Goal: Task Accomplishment & Management: Manage account settings

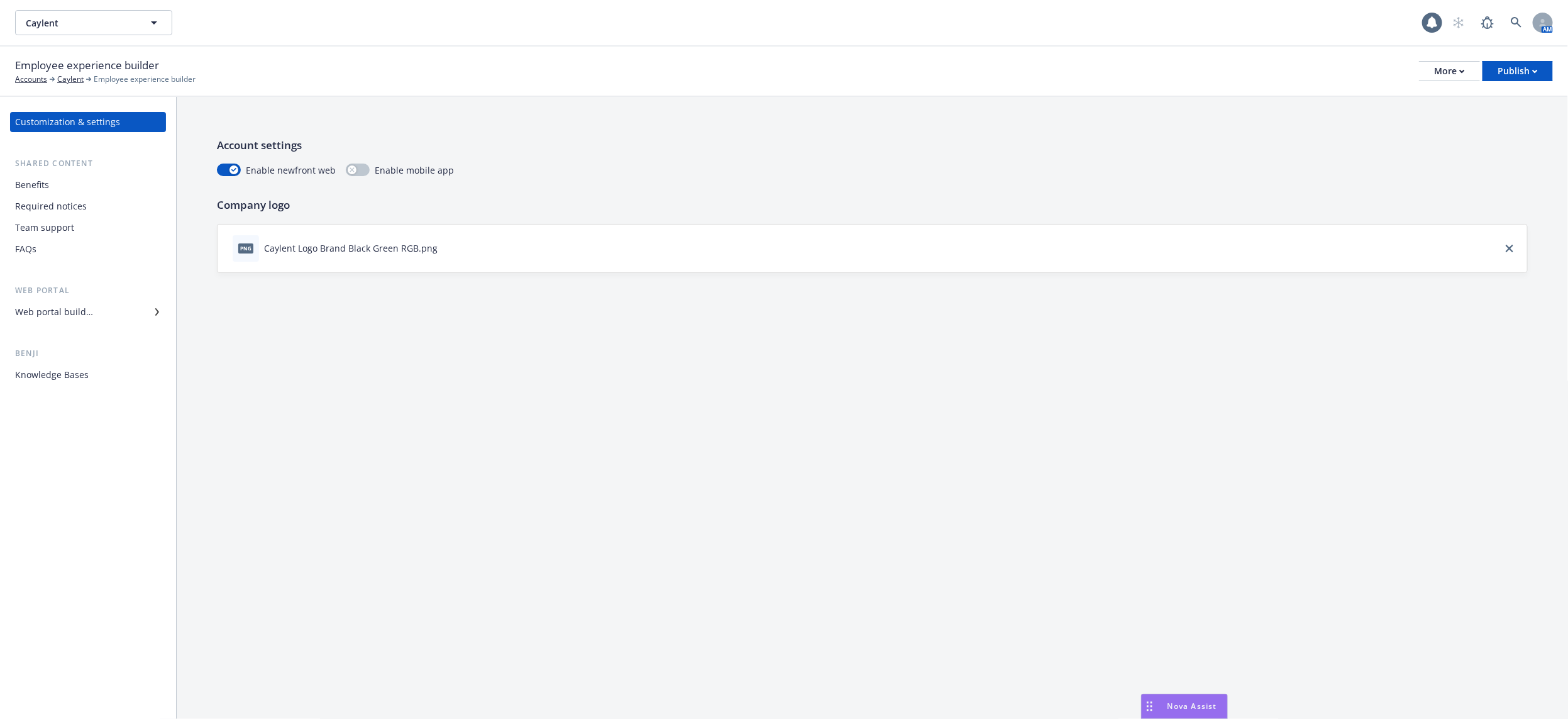
click at [122, 184] on div "Benefits" at bounding box center [88, 185] width 146 height 20
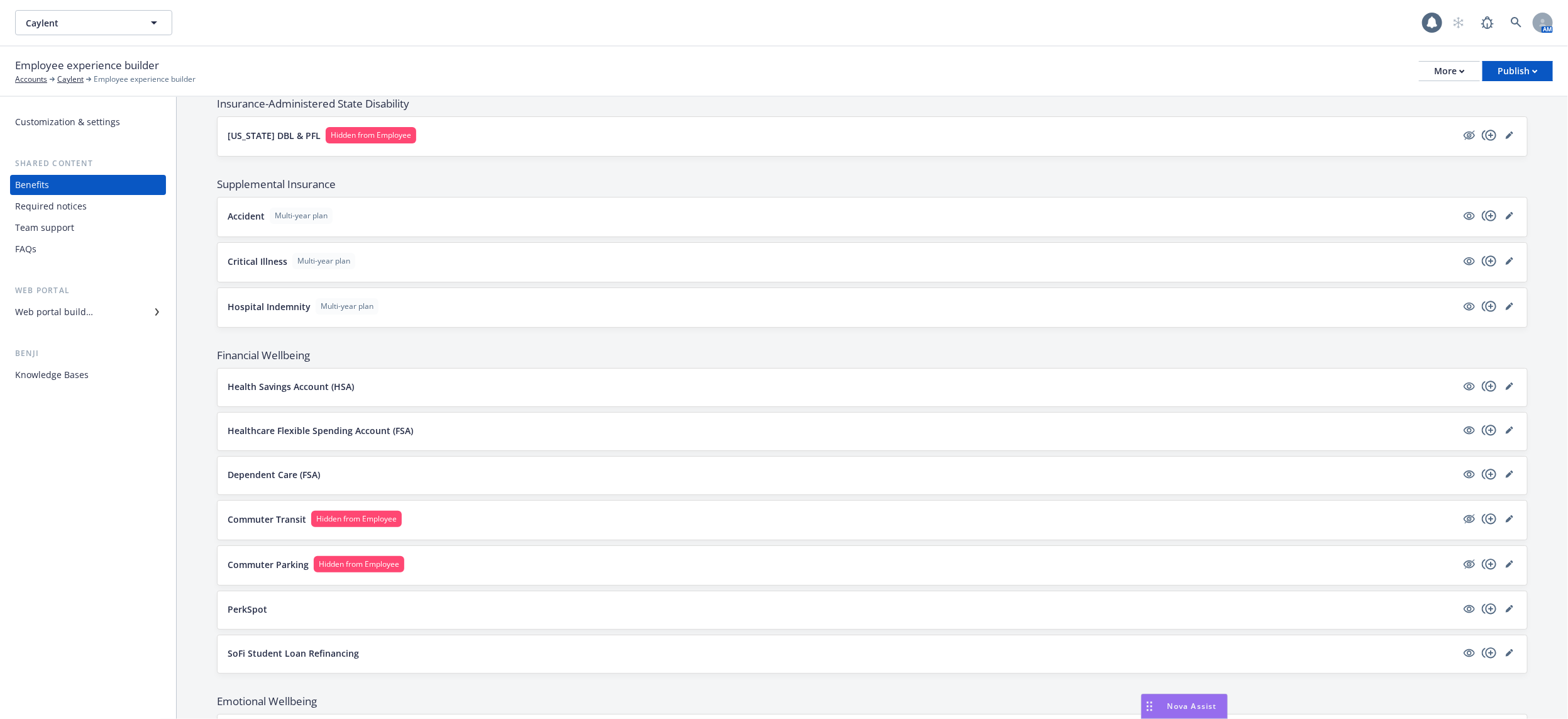
scroll to position [913, 0]
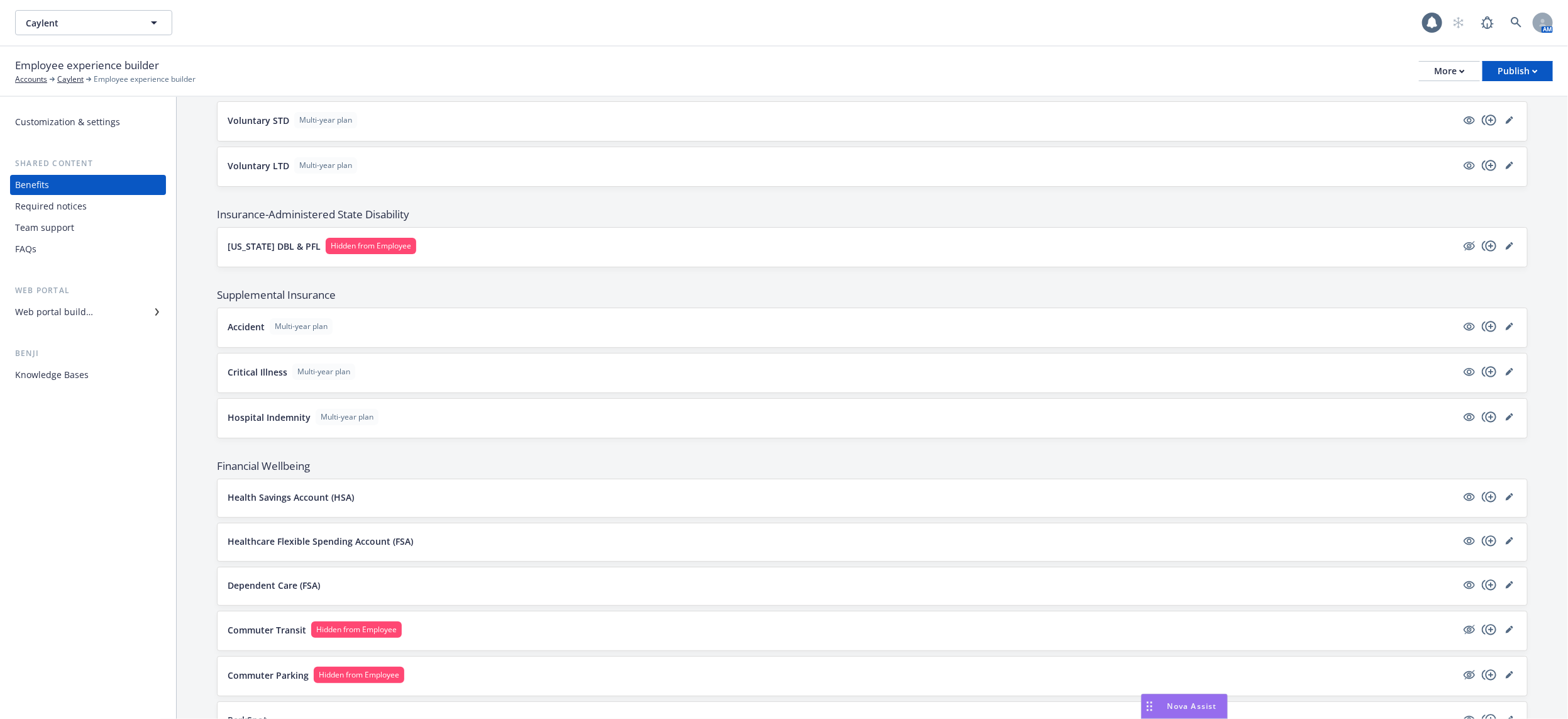
click at [108, 309] on div "Web portal builder" at bounding box center [88, 312] width 146 height 20
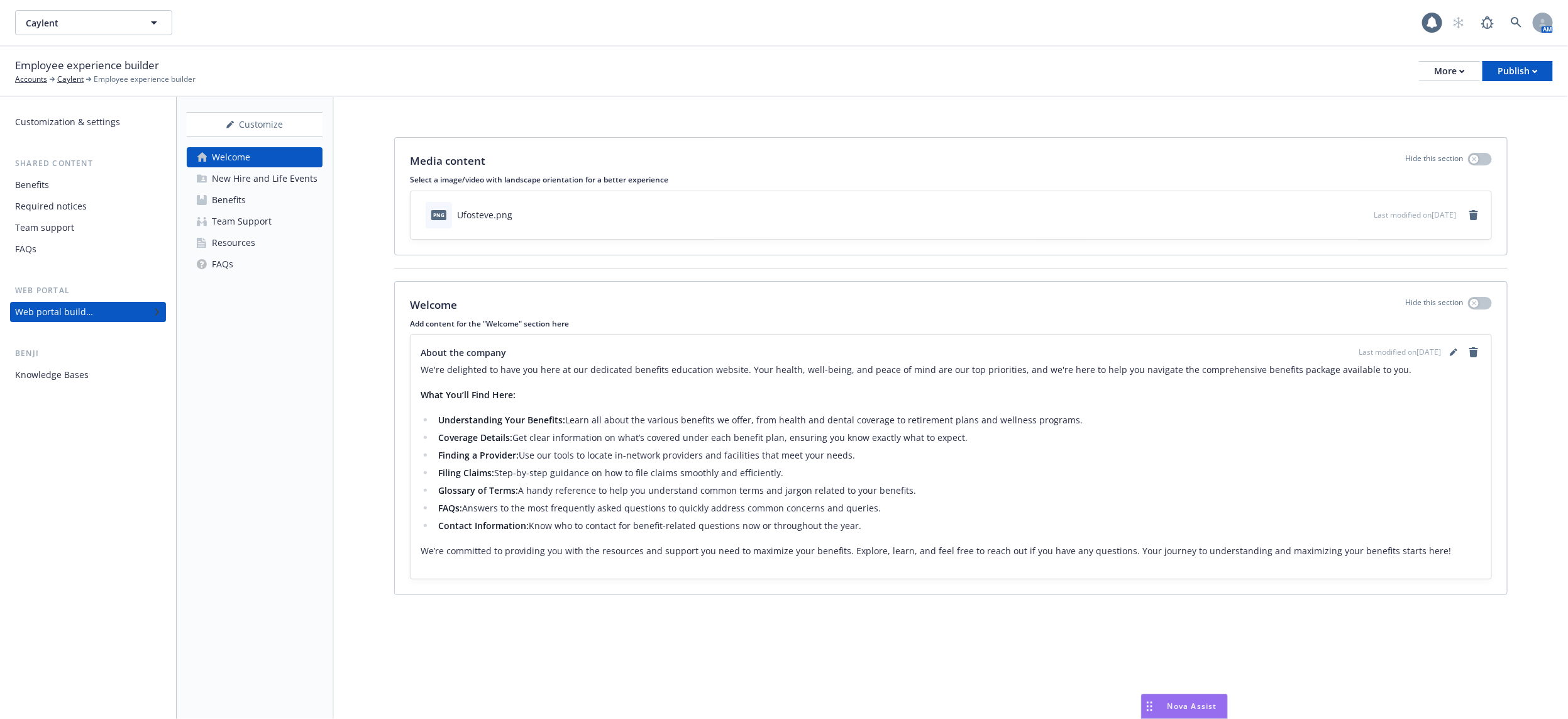
click at [290, 192] on link "Benefits" at bounding box center [255, 200] width 135 height 20
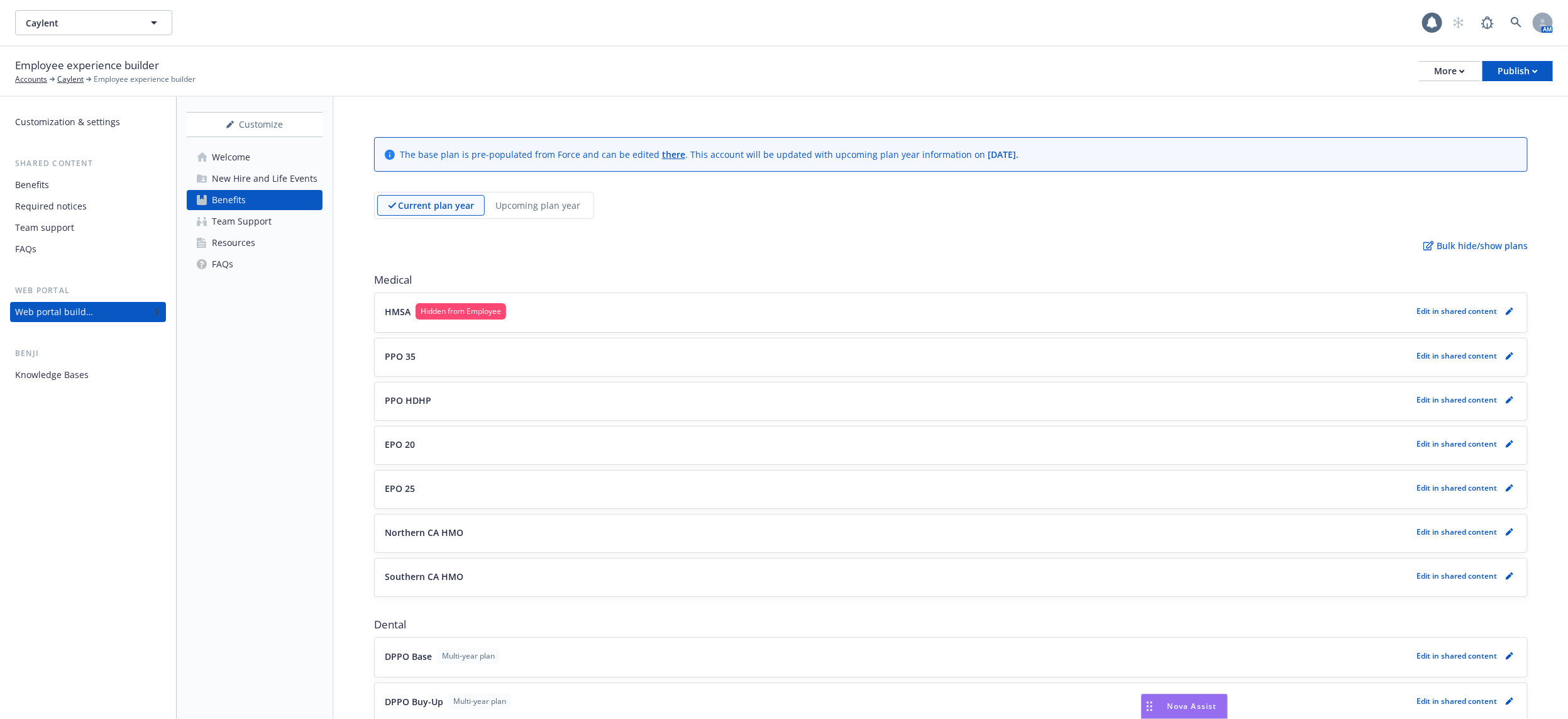
click at [294, 169] on div "New Hire and Life Events" at bounding box center [264, 179] width 105 height 20
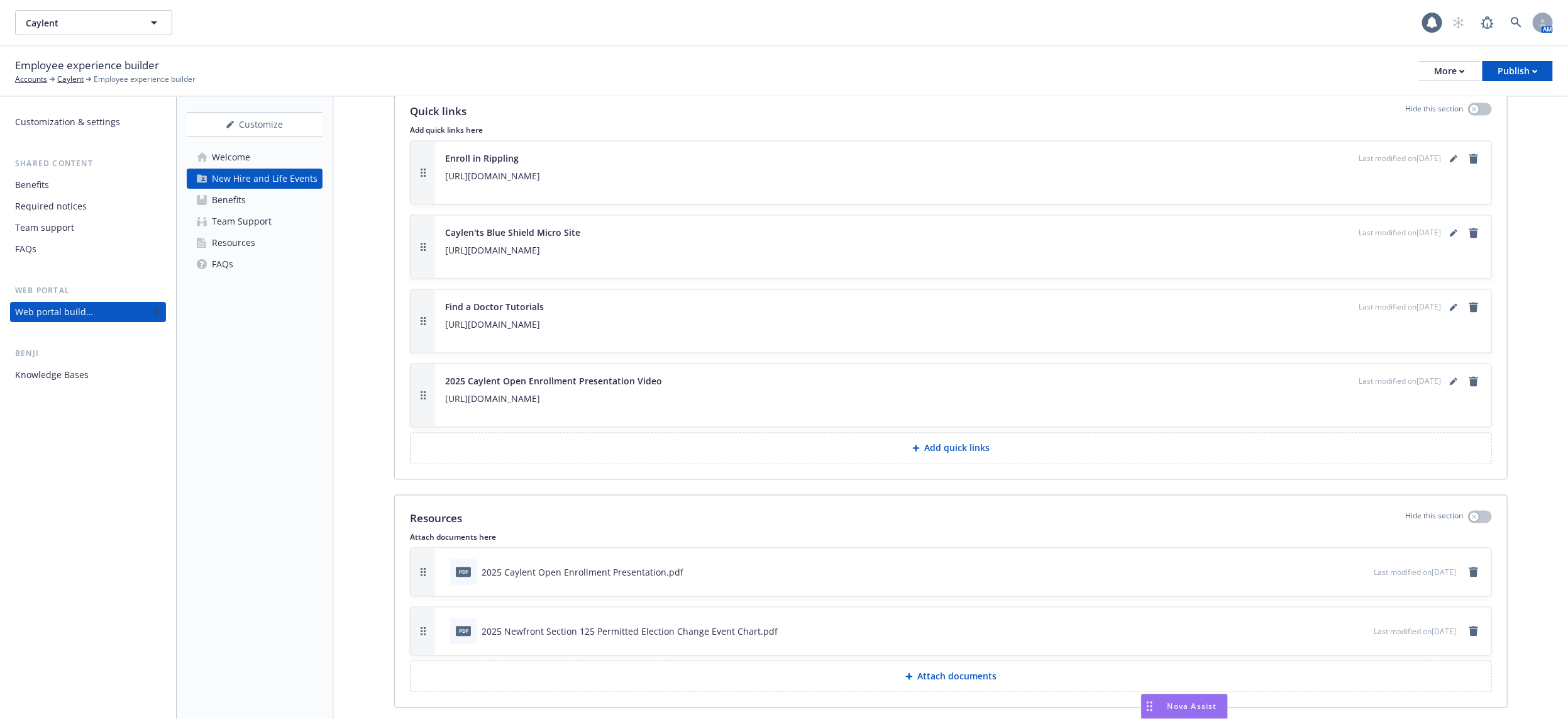
scroll to position [1547, 0]
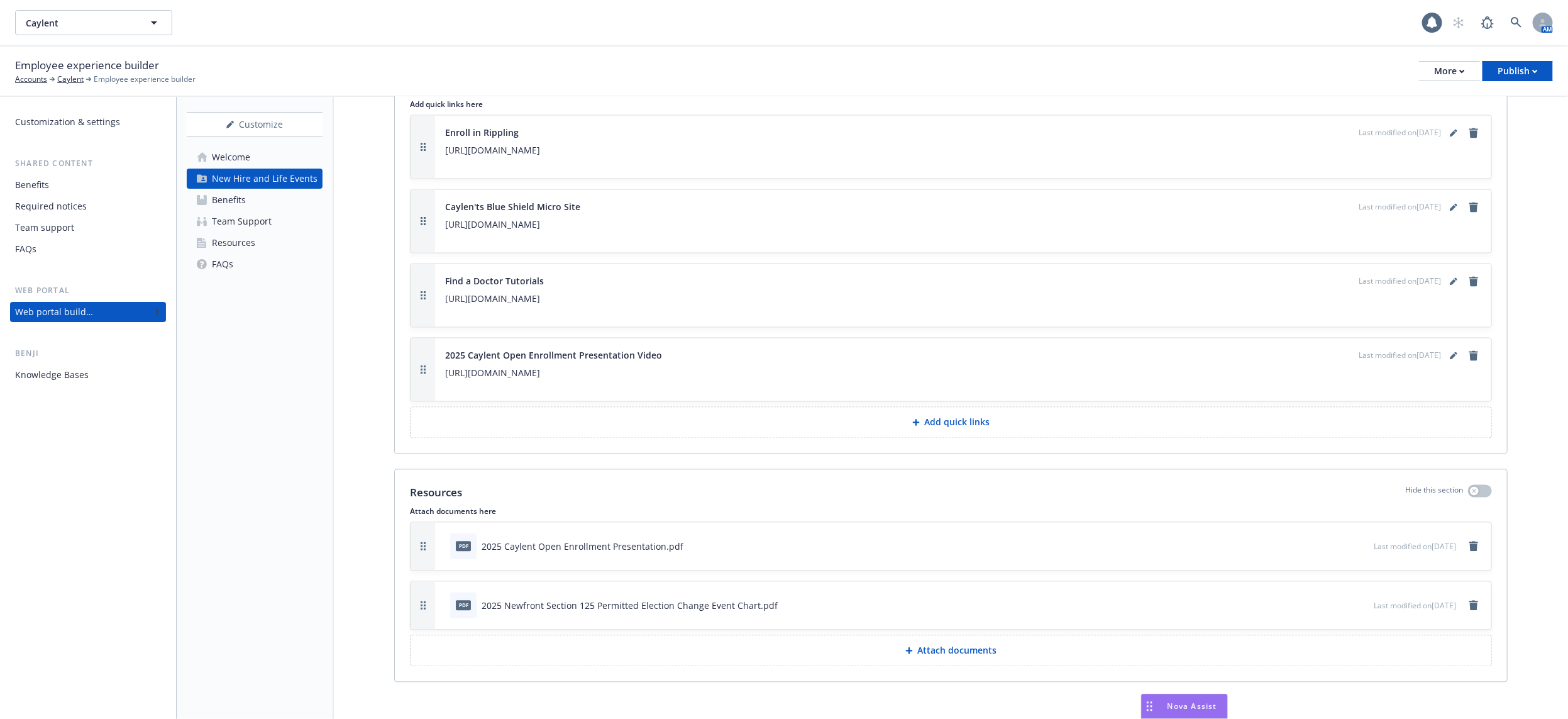
click at [1356, 542] on icon "preview file" at bounding box center [1361, 546] width 12 height 8
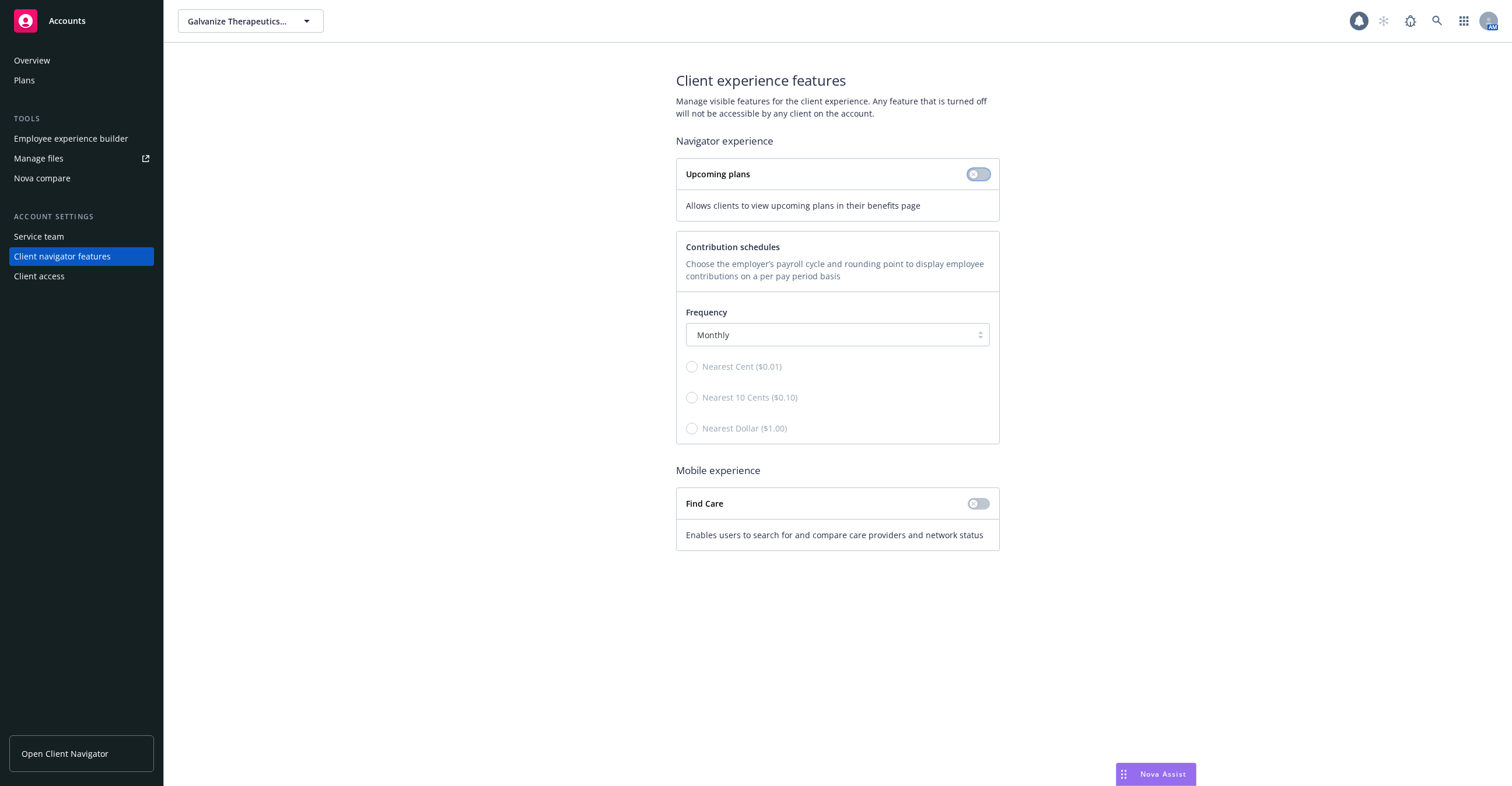
click at [984, 175] on button "button" at bounding box center [979, 174] width 22 height 11
click at [41, 89] on div "Plans" at bounding box center [82, 81] width 136 height 19
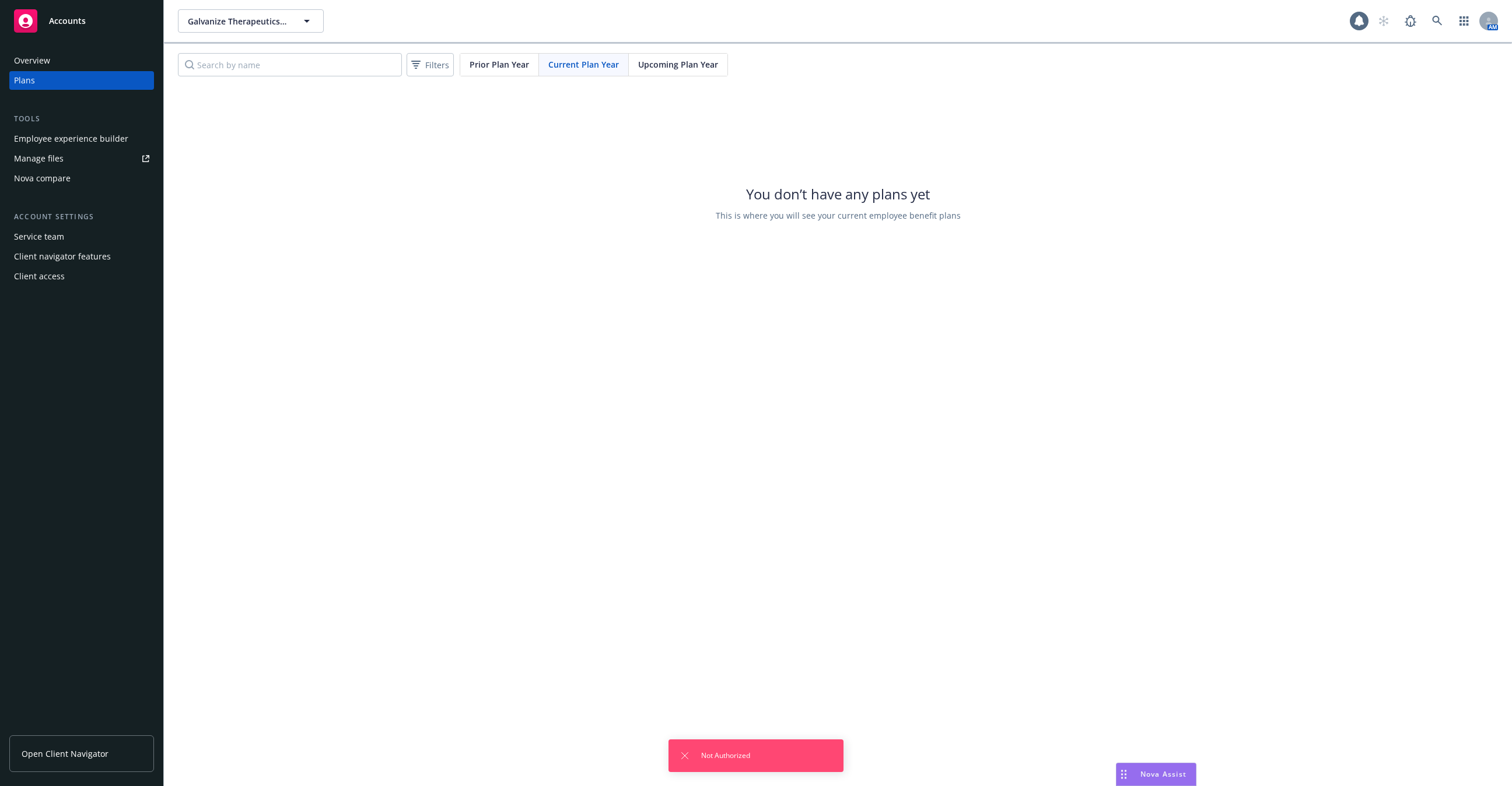
click at [41, 89] on div "Plans" at bounding box center [82, 81] width 136 height 19
click at [675, 69] on span "Upcoming Plan Year" at bounding box center [678, 64] width 80 height 12
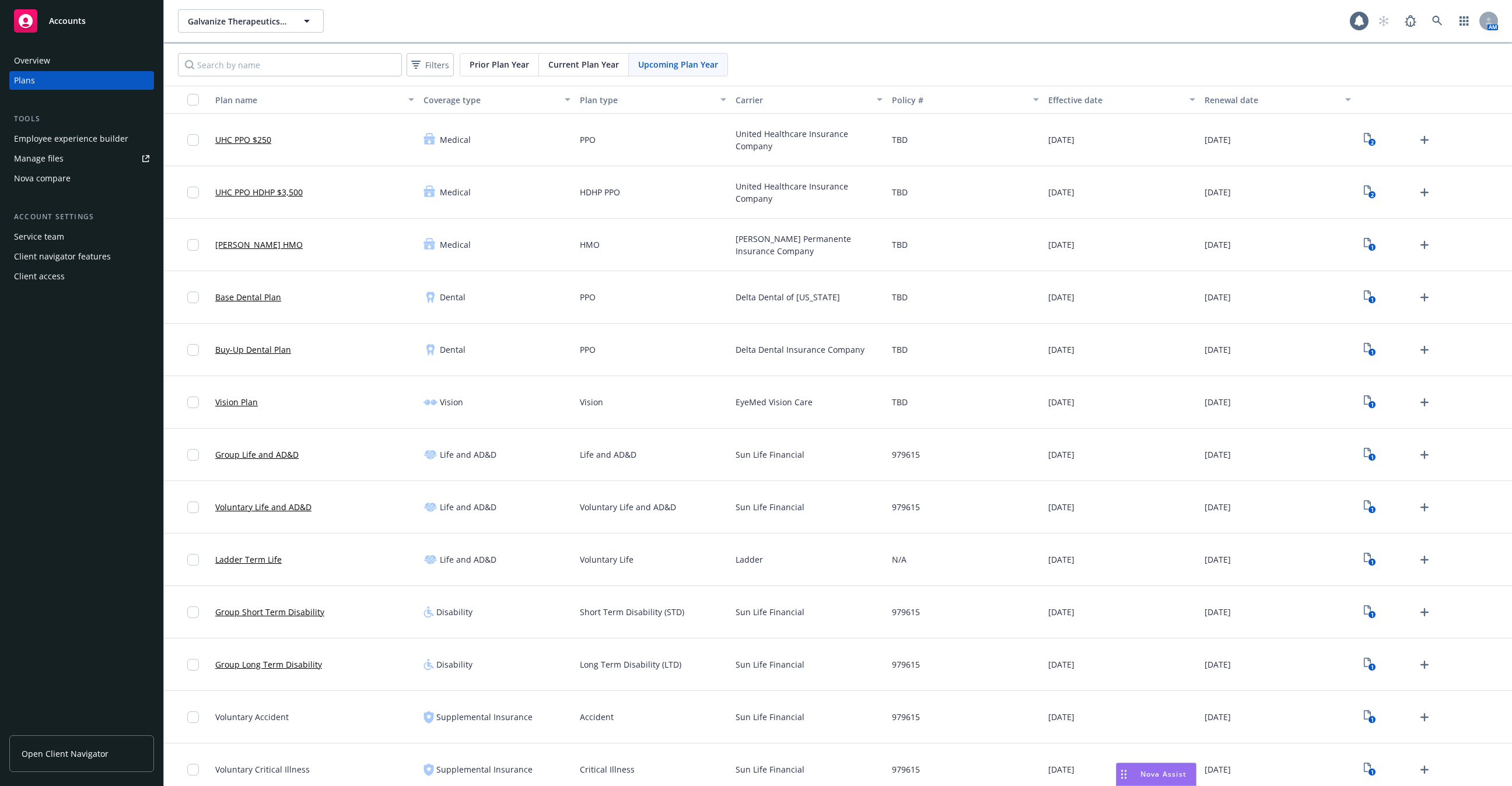
click at [55, 246] on div "Service team" at bounding box center [39, 237] width 50 height 19
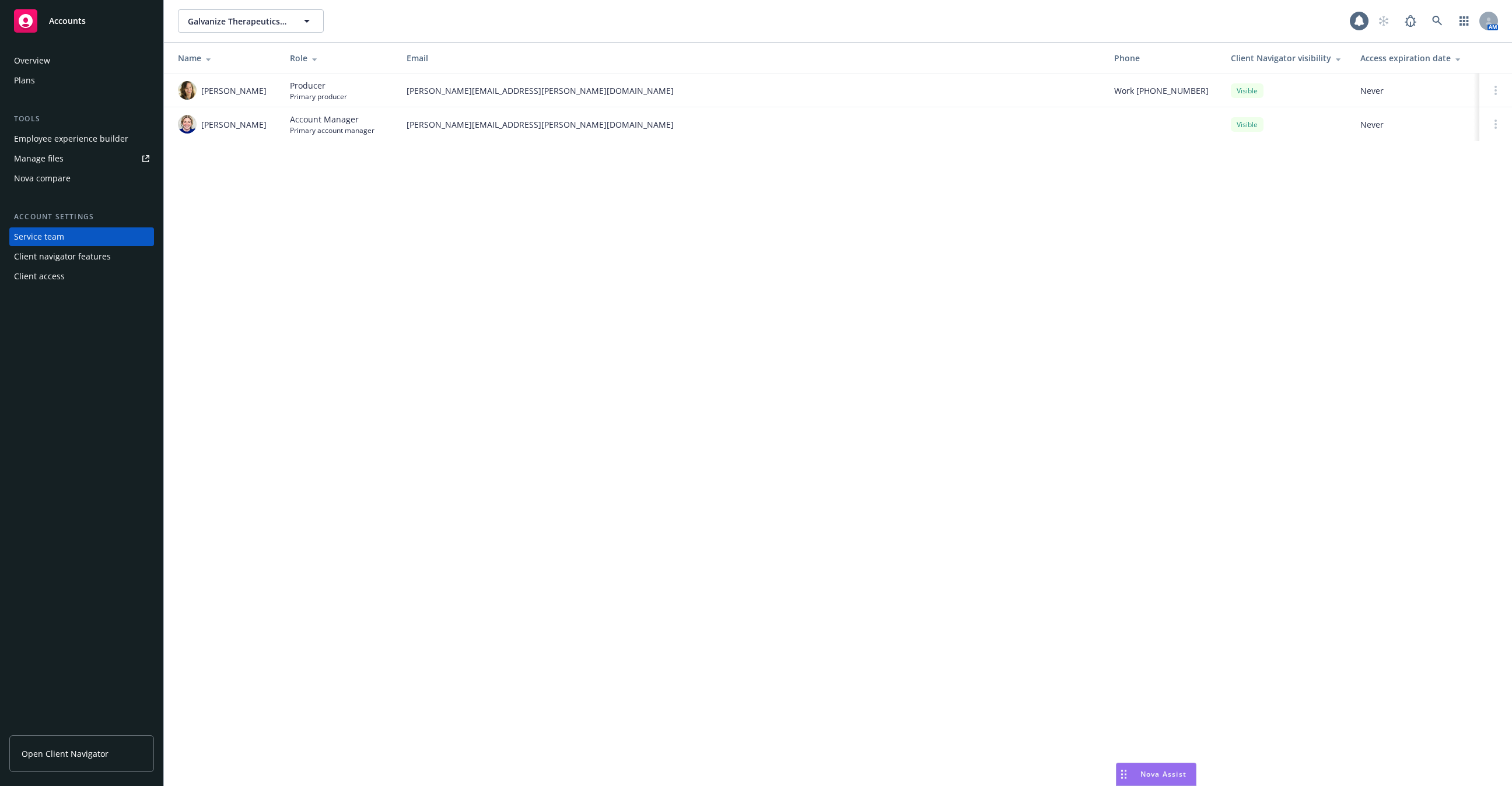
click at [74, 261] on div "Client navigator features" at bounding box center [63, 256] width 97 height 19
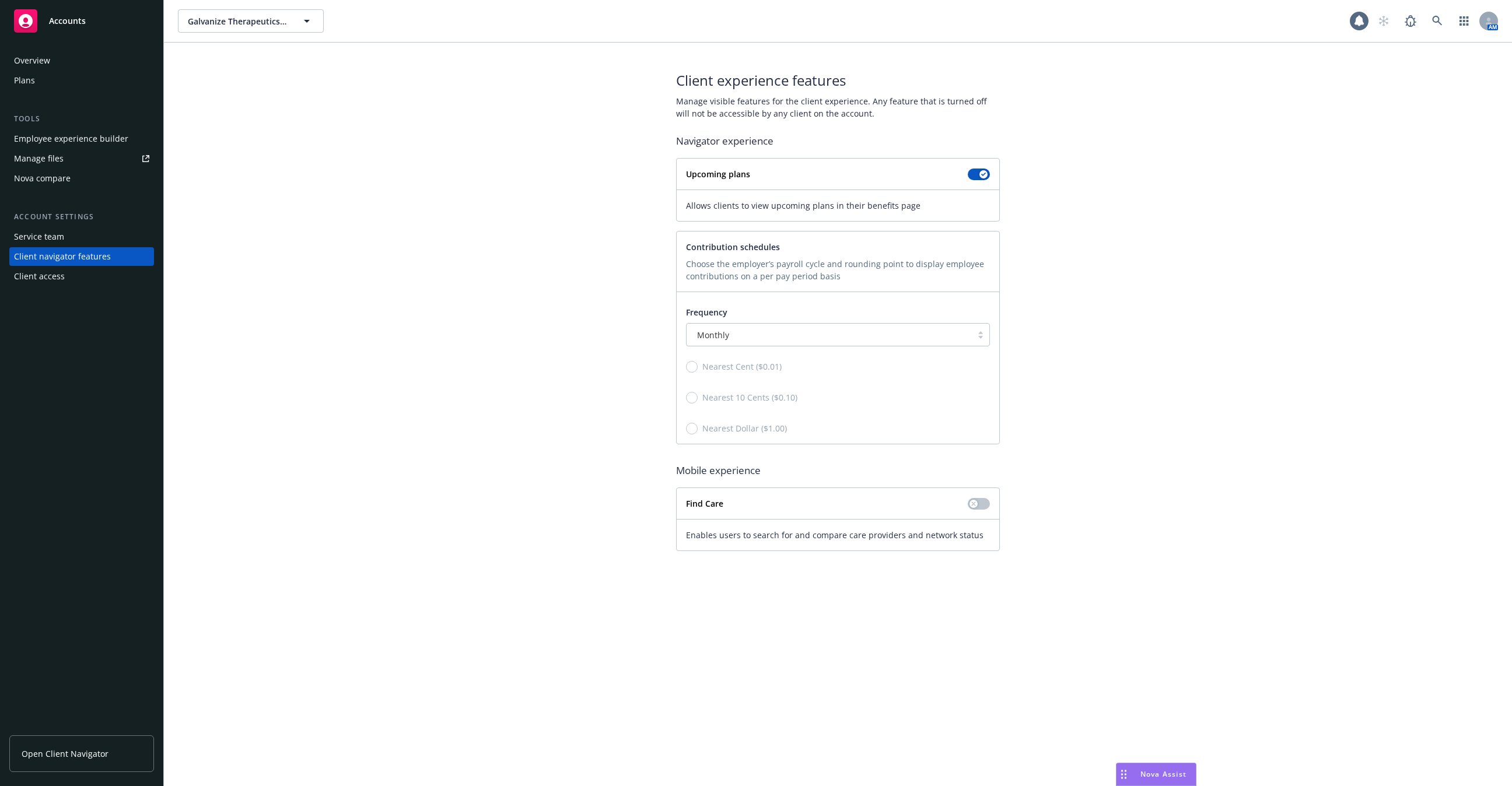
click at [74, 279] on div "Client access" at bounding box center [82, 276] width 136 height 19
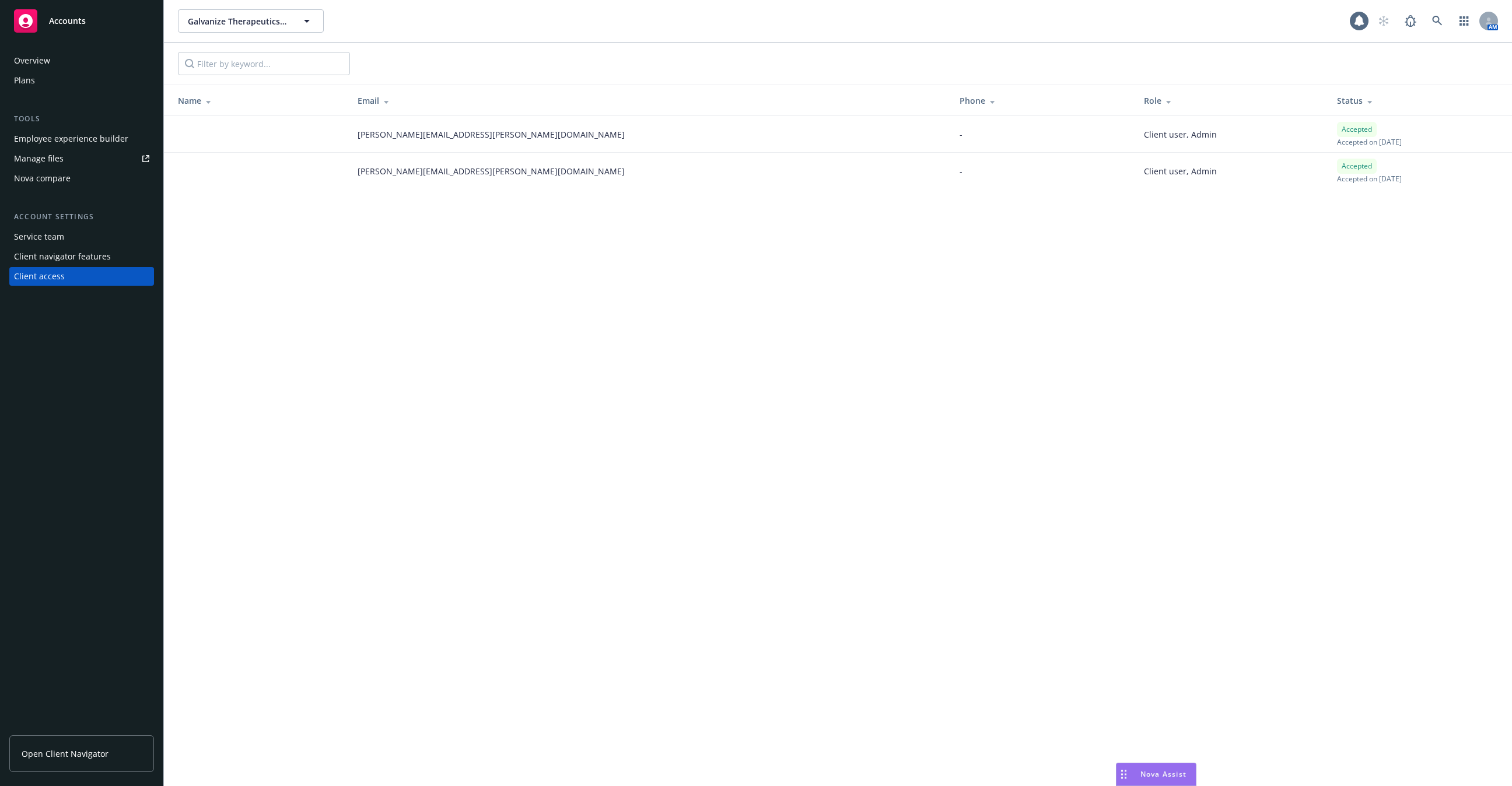
click at [80, 260] on div "Client navigator features" at bounding box center [63, 256] width 97 height 19
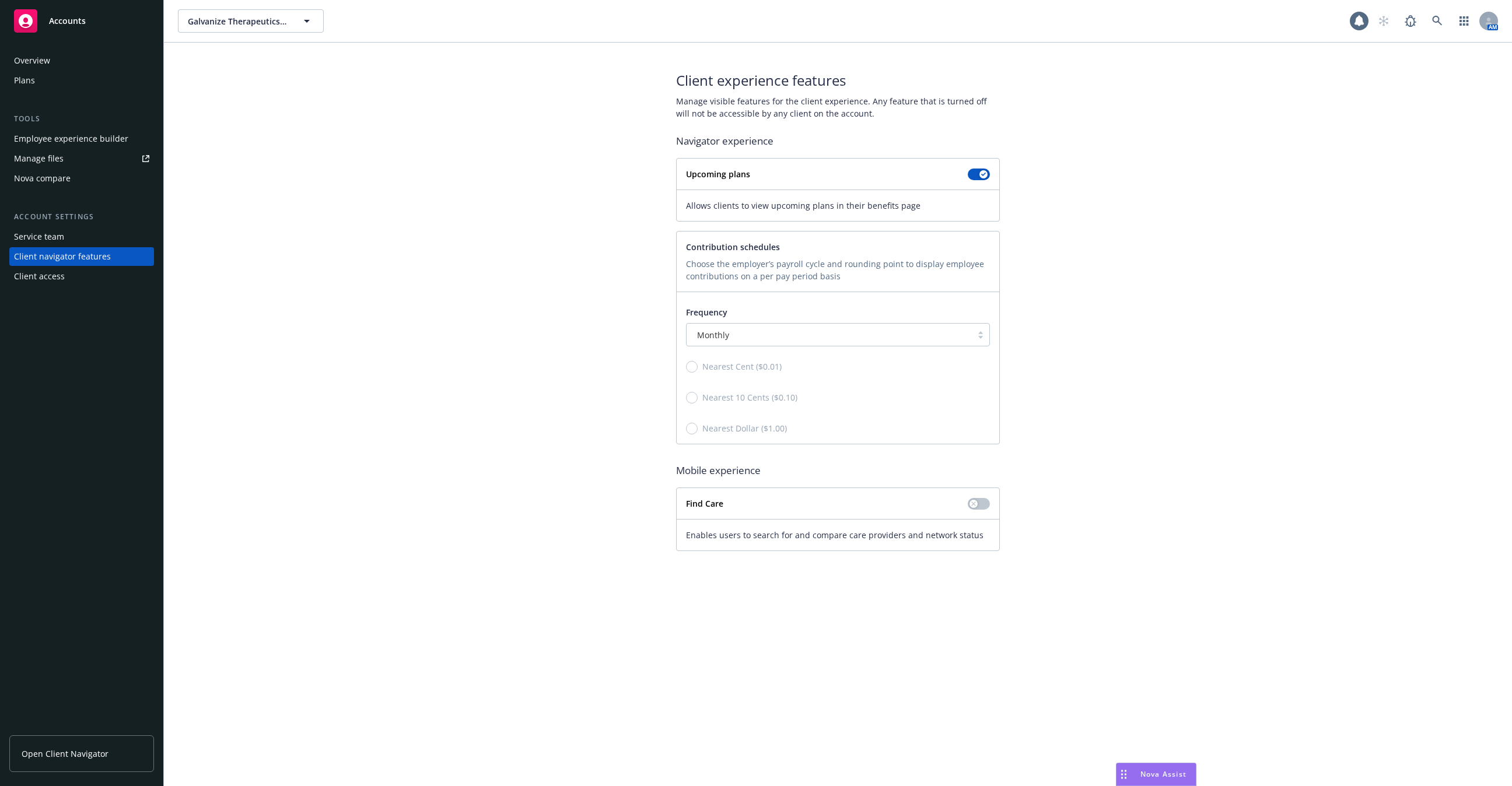
click at [86, 244] on div "Service team" at bounding box center [82, 237] width 136 height 19
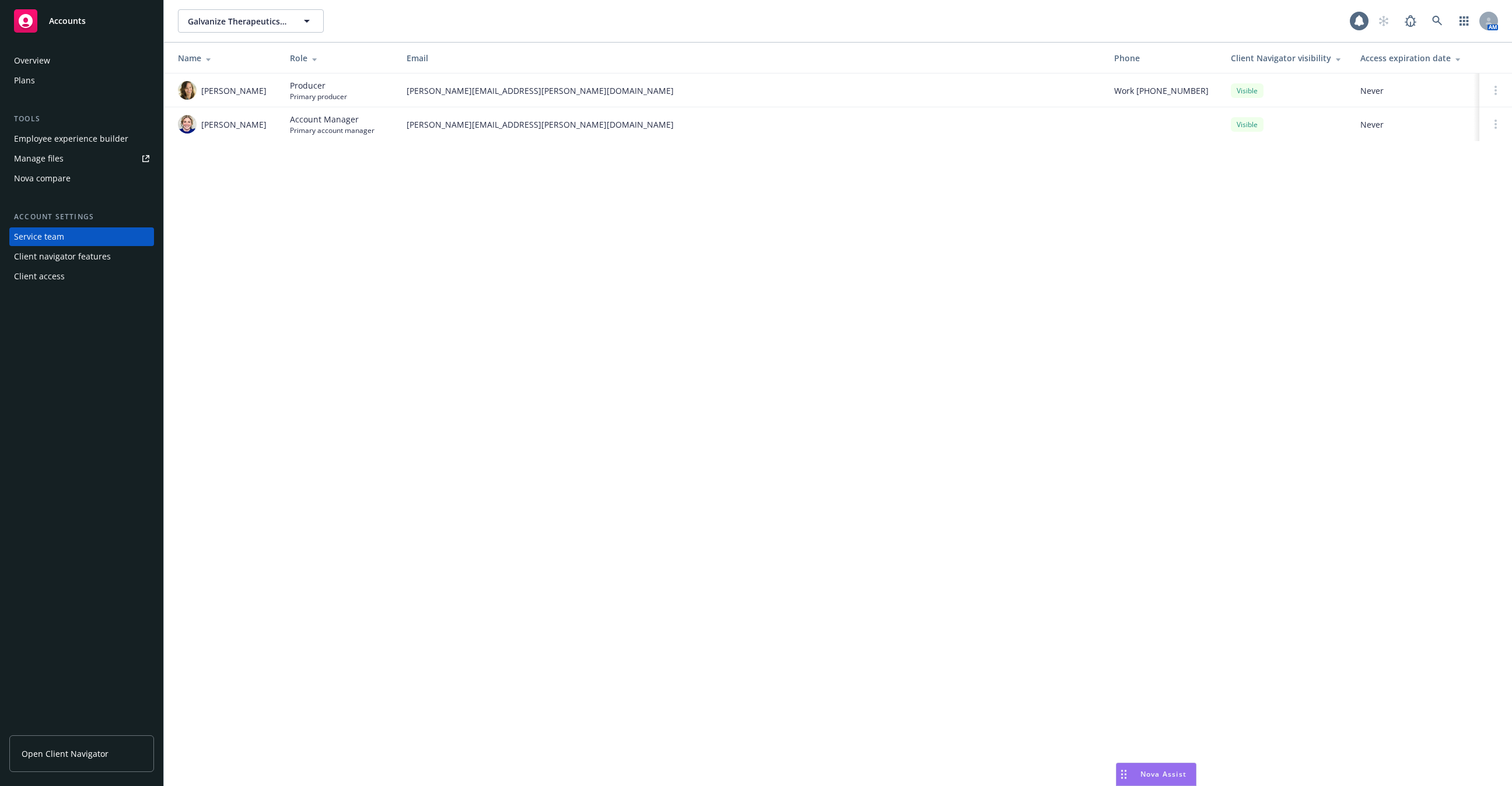
click at [962, 295] on div "Galvanize Therapeutics, Inc. Galvanize Therapeutics, Inc. 1 AM Name Role Email …" at bounding box center [838, 393] width 1348 height 786
